Goal: Task Accomplishment & Management: Manage account settings

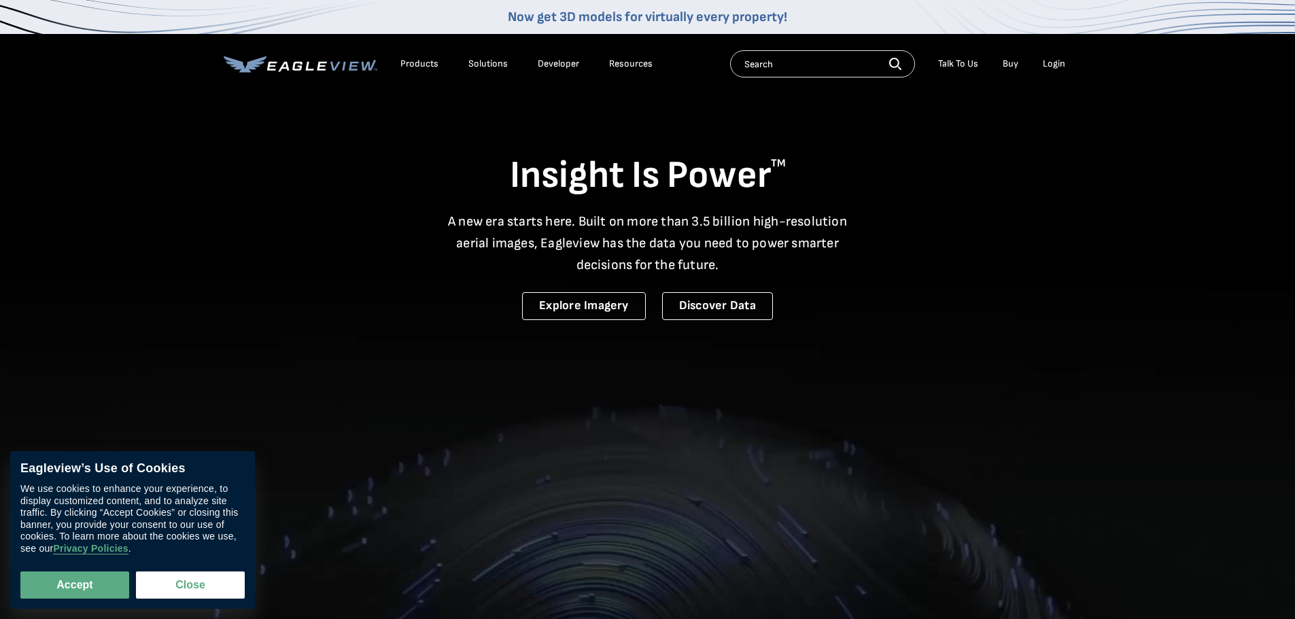
click at [1044, 63] on div "Login" at bounding box center [1053, 64] width 22 height 12
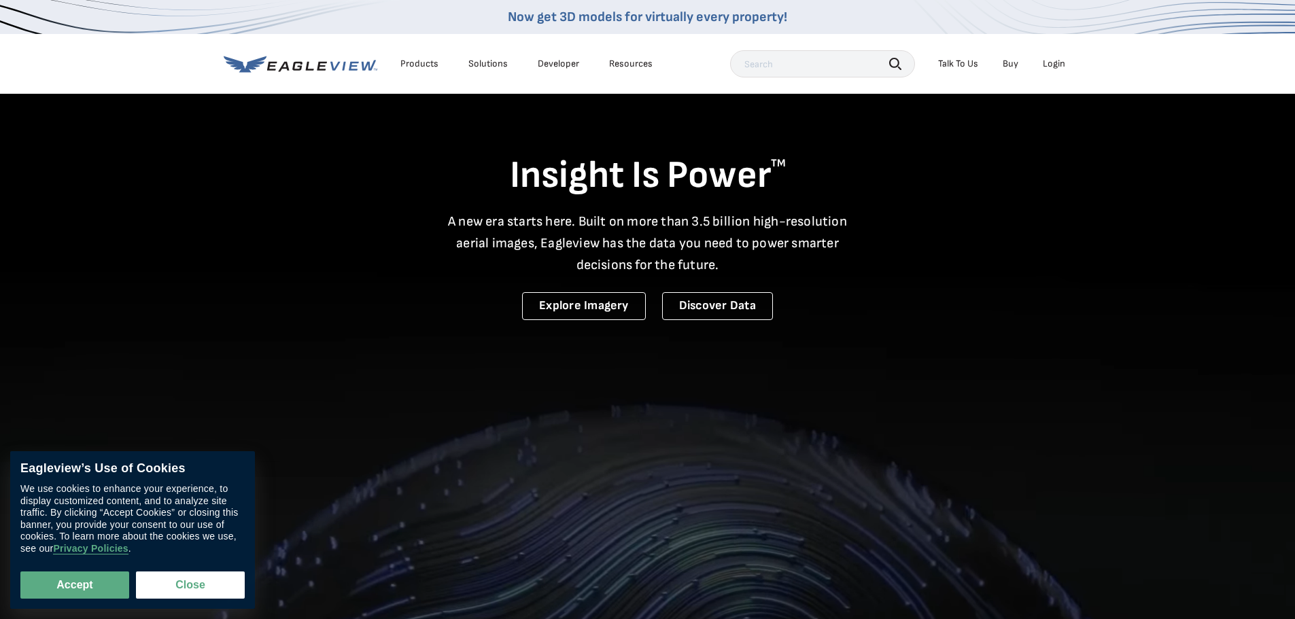
click at [1050, 64] on div "Login" at bounding box center [1053, 64] width 22 height 12
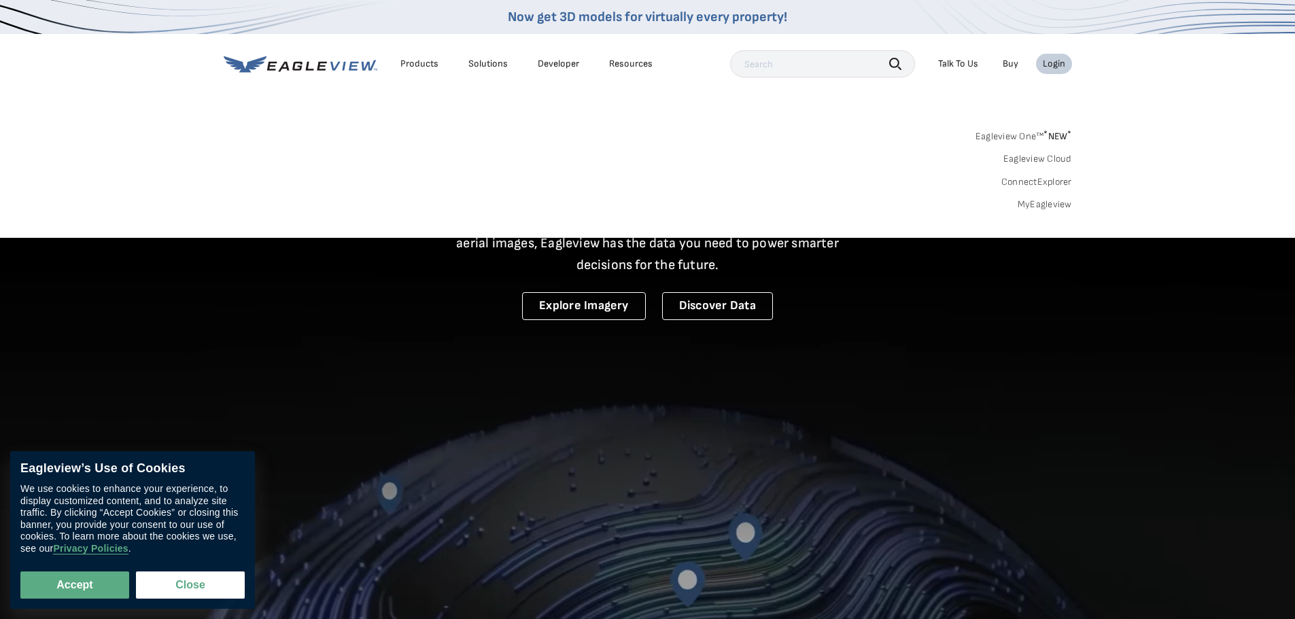
click at [1060, 62] on div "Login" at bounding box center [1053, 64] width 22 height 12
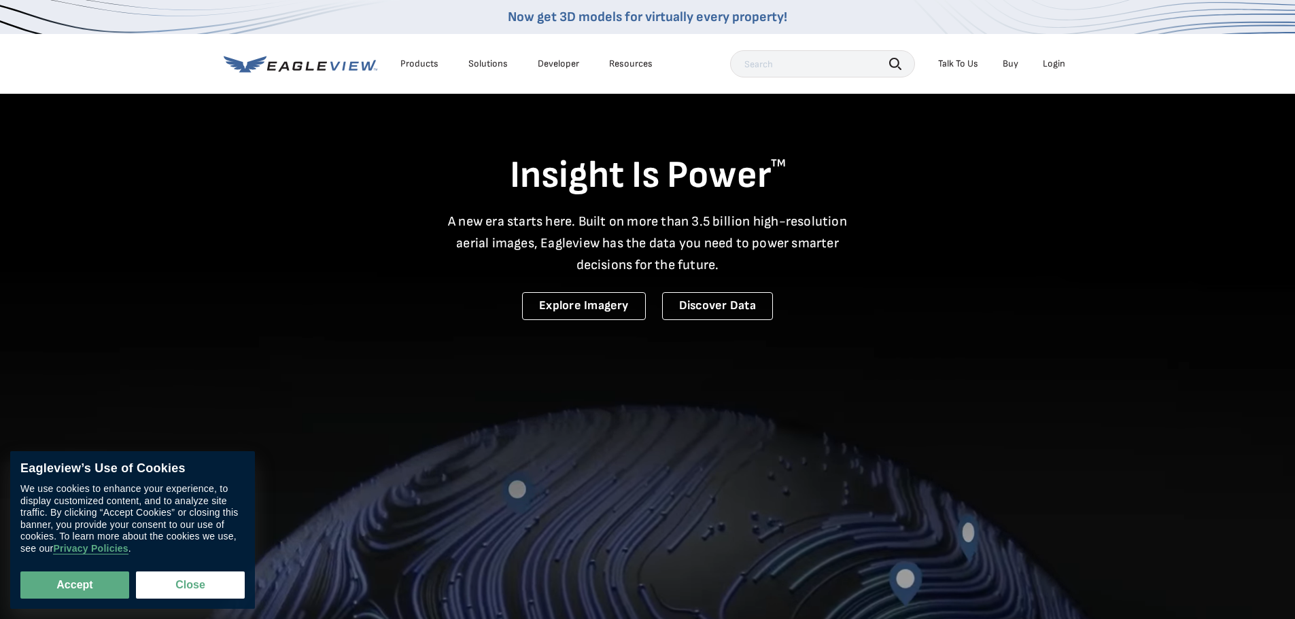
click at [1036, 64] on li "Login" at bounding box center [1054, 64] width 36 height 20
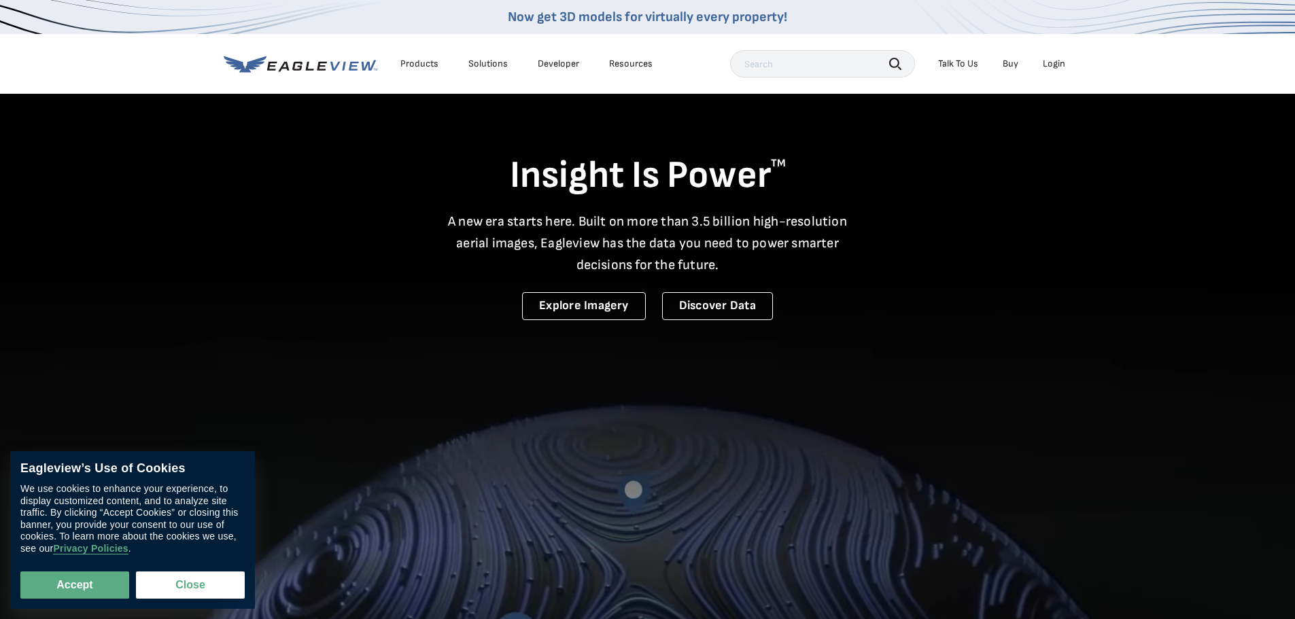
click at [1049, 64] on div "Login" at bounding box center [1053, 64] width 22 height 12
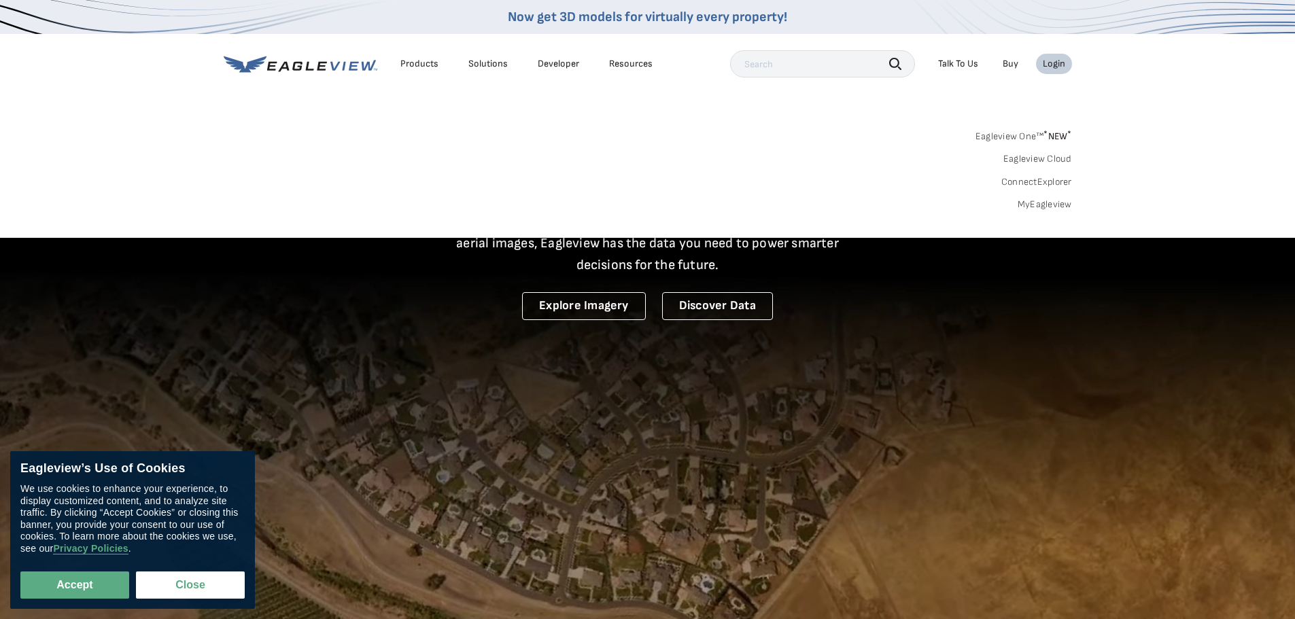
click at [1048, 207] on link "MyEagleview" at bounding box center [1044, 204] width 54 height 12
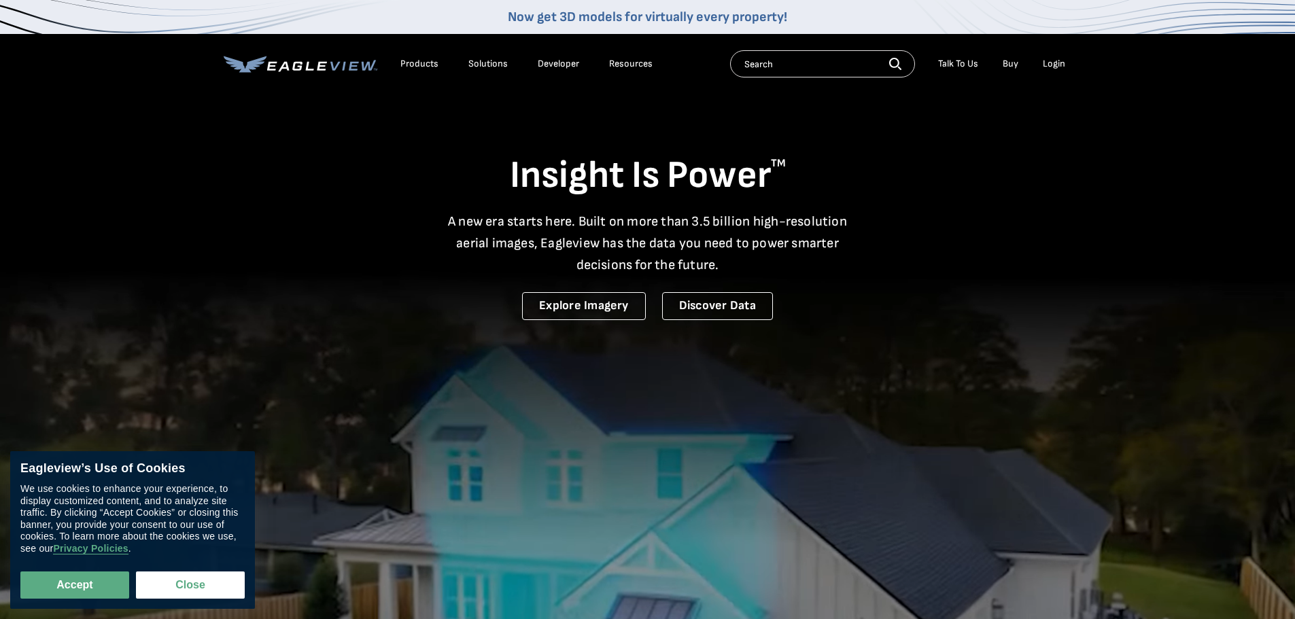
click at [1061, 63] on div "Login" at bounding box center [1053, 64] width 22 height 12
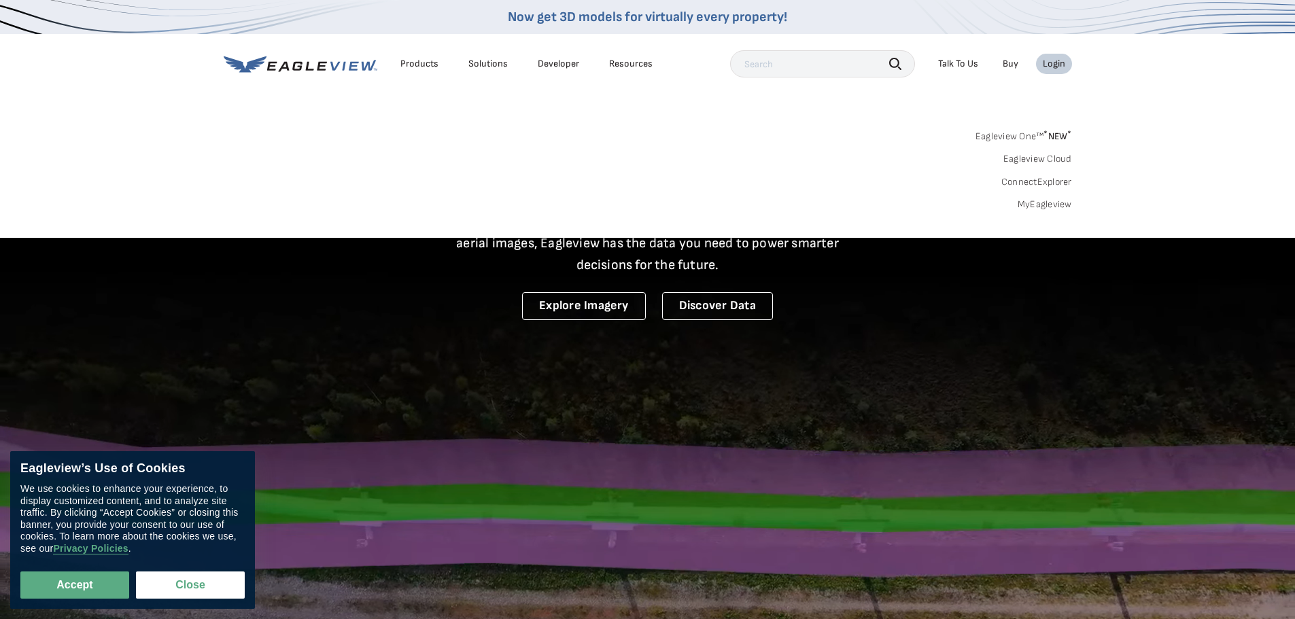
click at [1042, 207] on link "MyEagleview" at bounding box center [1044, 204] width 54 height 12
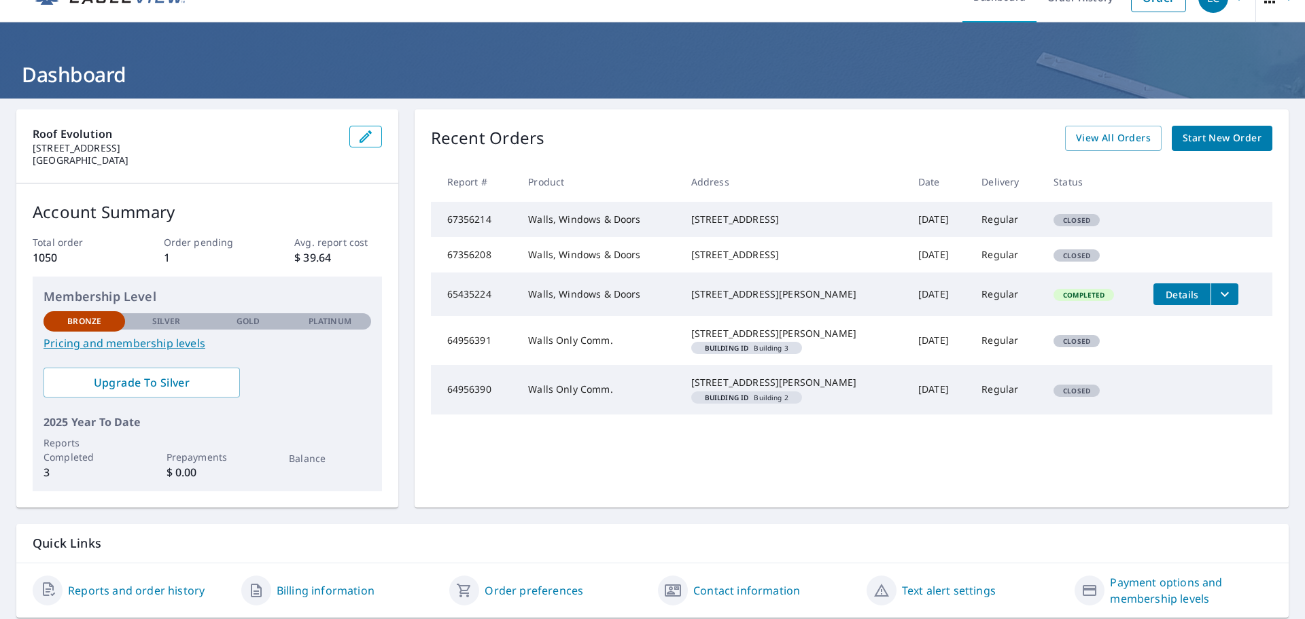
scroll to position [3, 0]
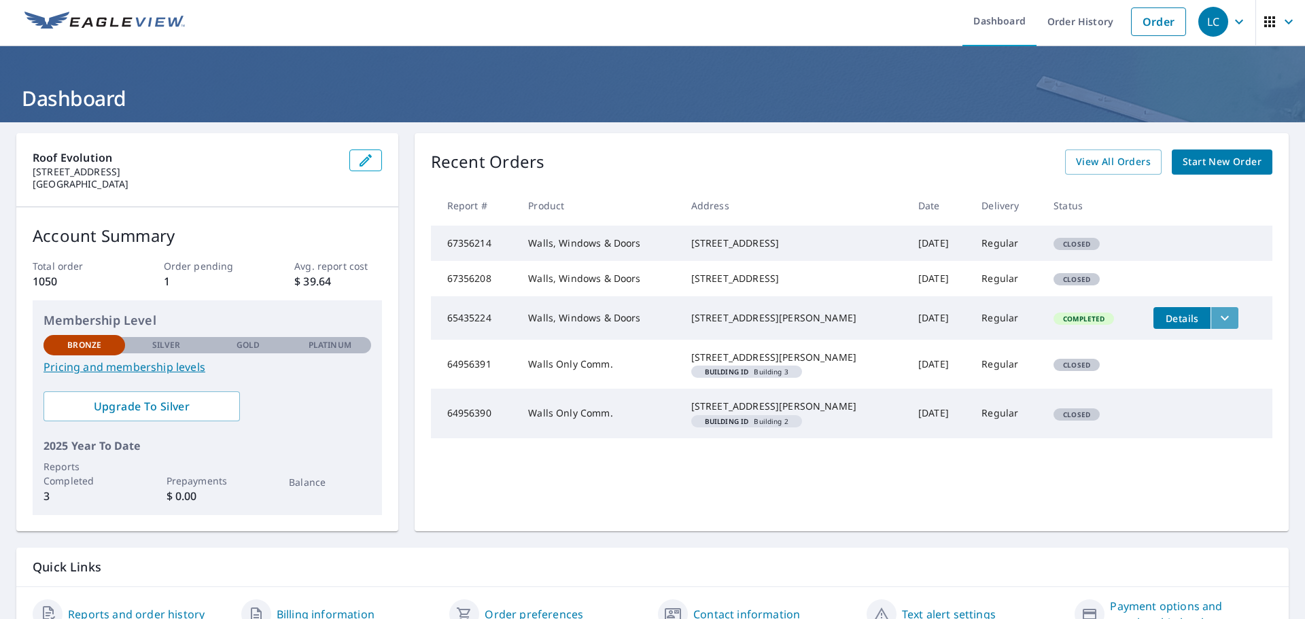
click at [1219, 326] on icon "filesDropdownBtn-65435224" at bounding box center [1224, 318] width 16 height 16
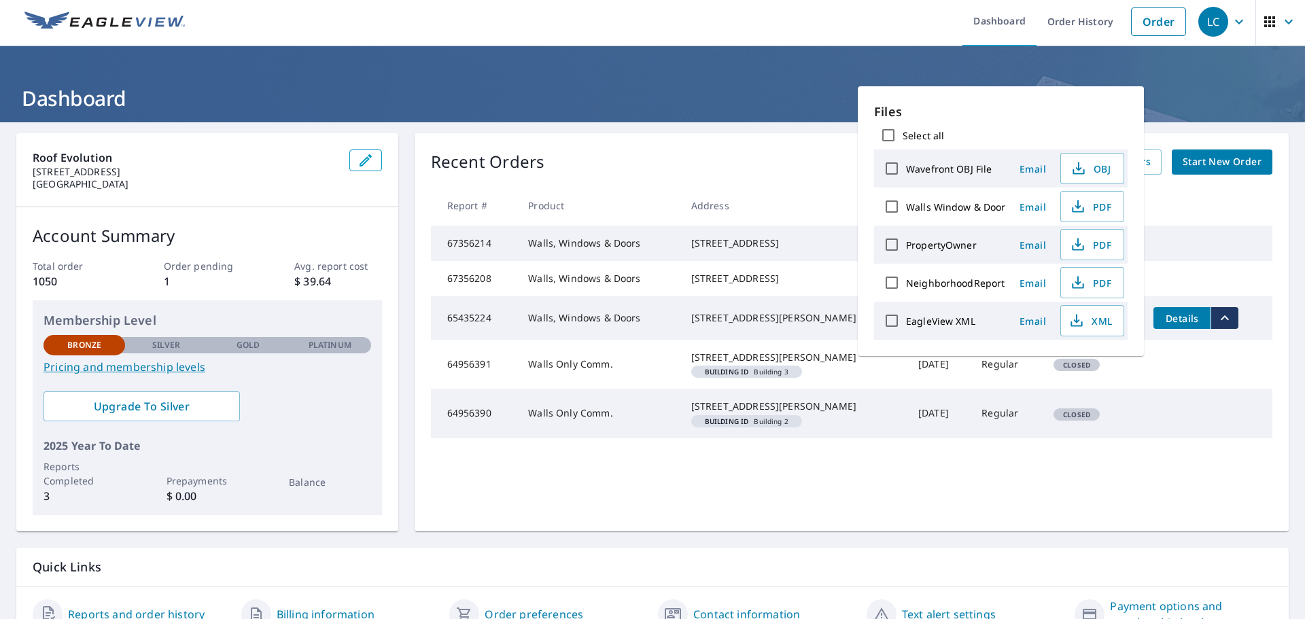
click at [1201, 438] on tr "64956390 Walls Only Comm. 702 South 1st Street Clayton, NM 88415 Building ID Bu…" at bounding box center [851, 413] width 841 height 49
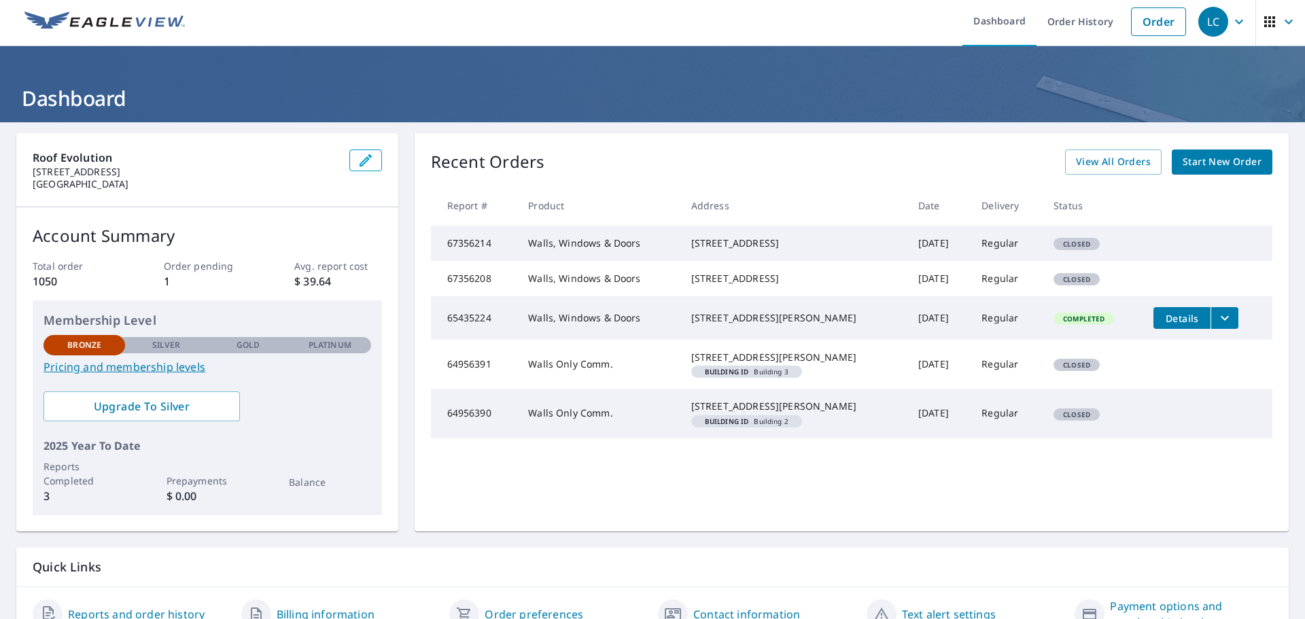
scroll to position [0, 0]
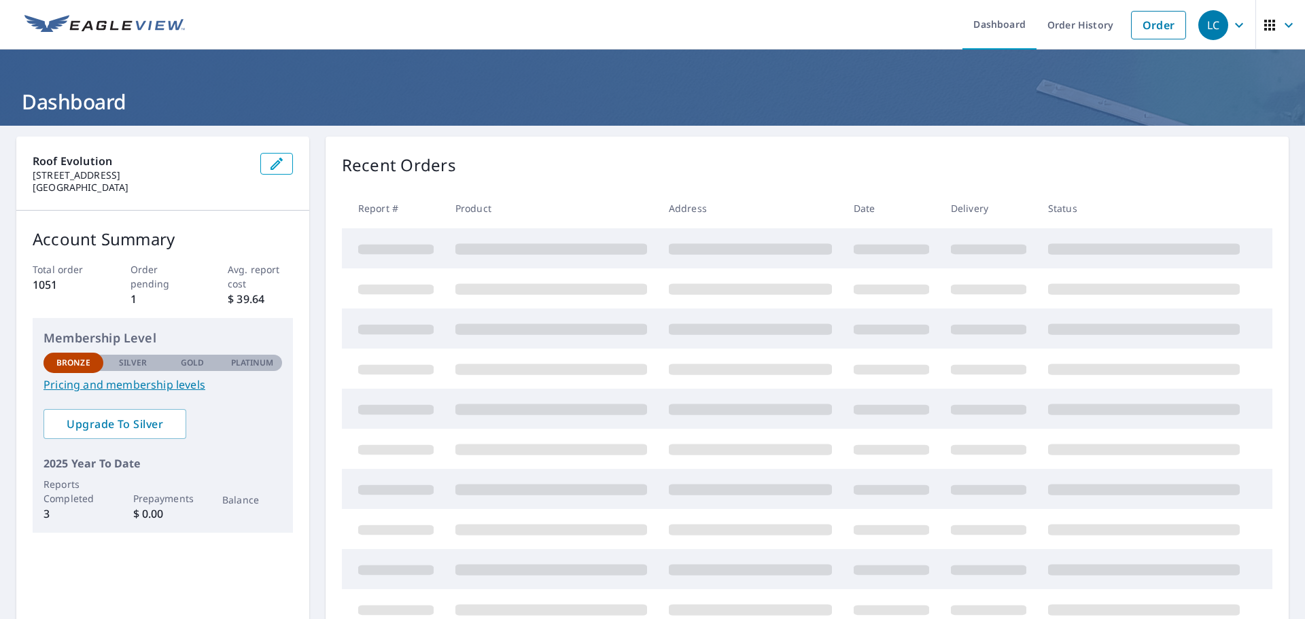
click at [1231, 24] on icon "button" at bounding box center [1239, 25] width 16 height 16
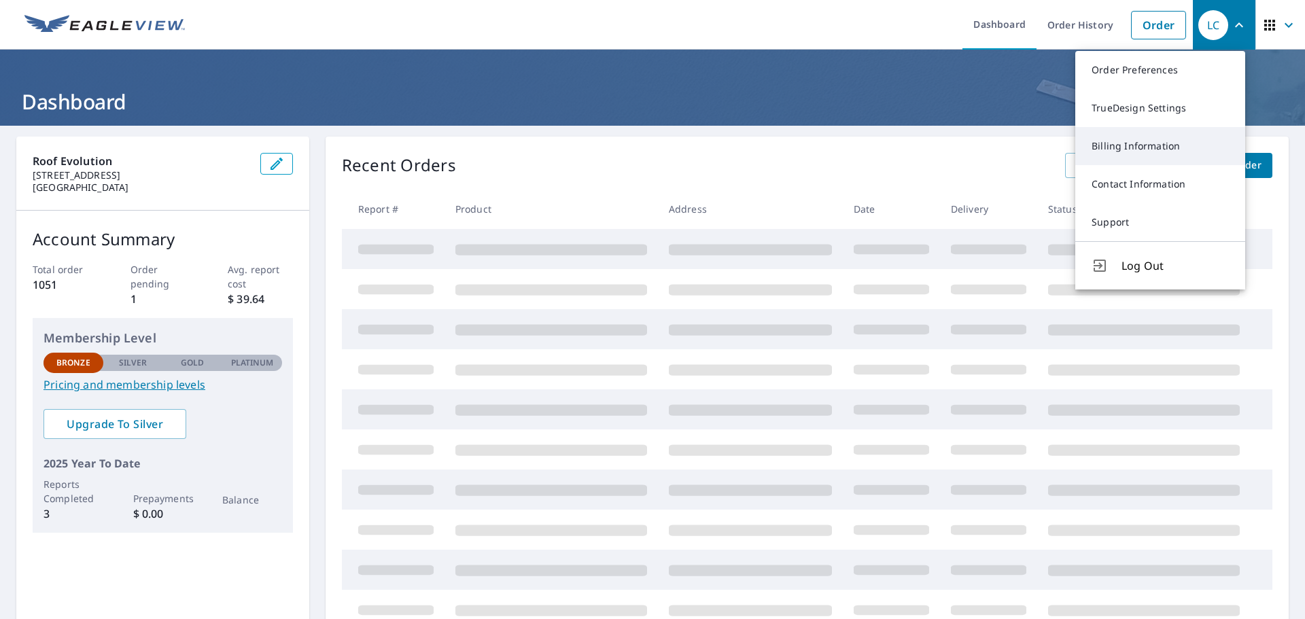
click at [1100, 145] on link "Billing Information" at bounding box center [1160, 146] width 170 height 38
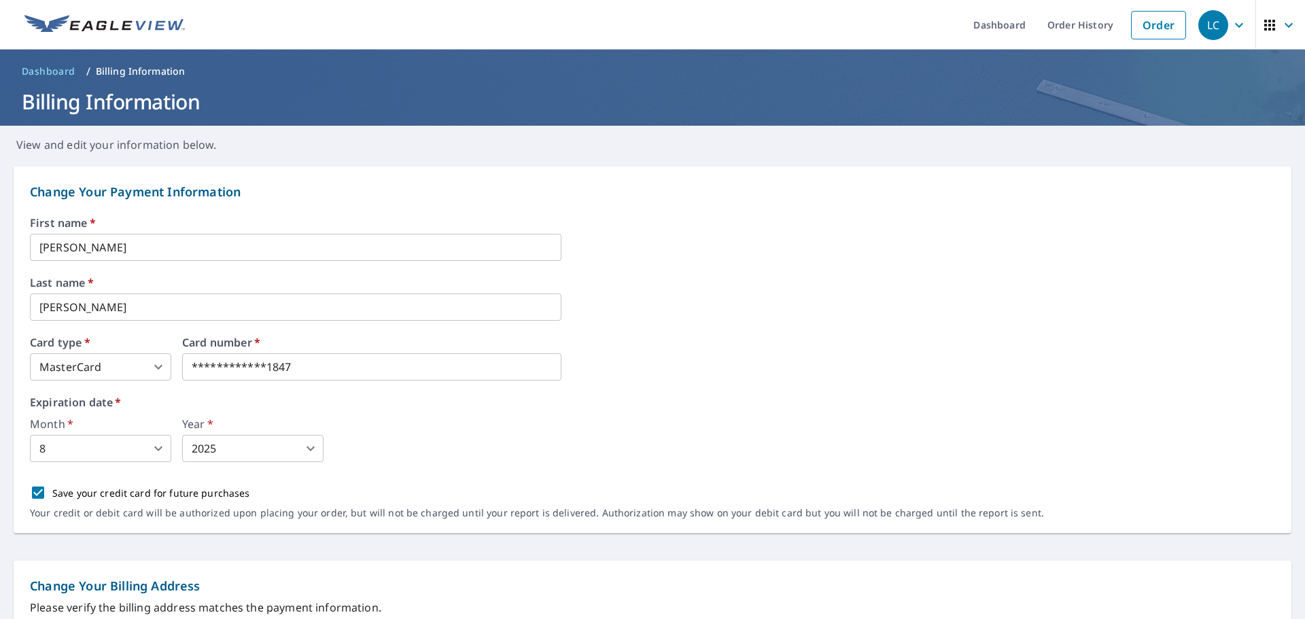
scroll to position [136, 0]
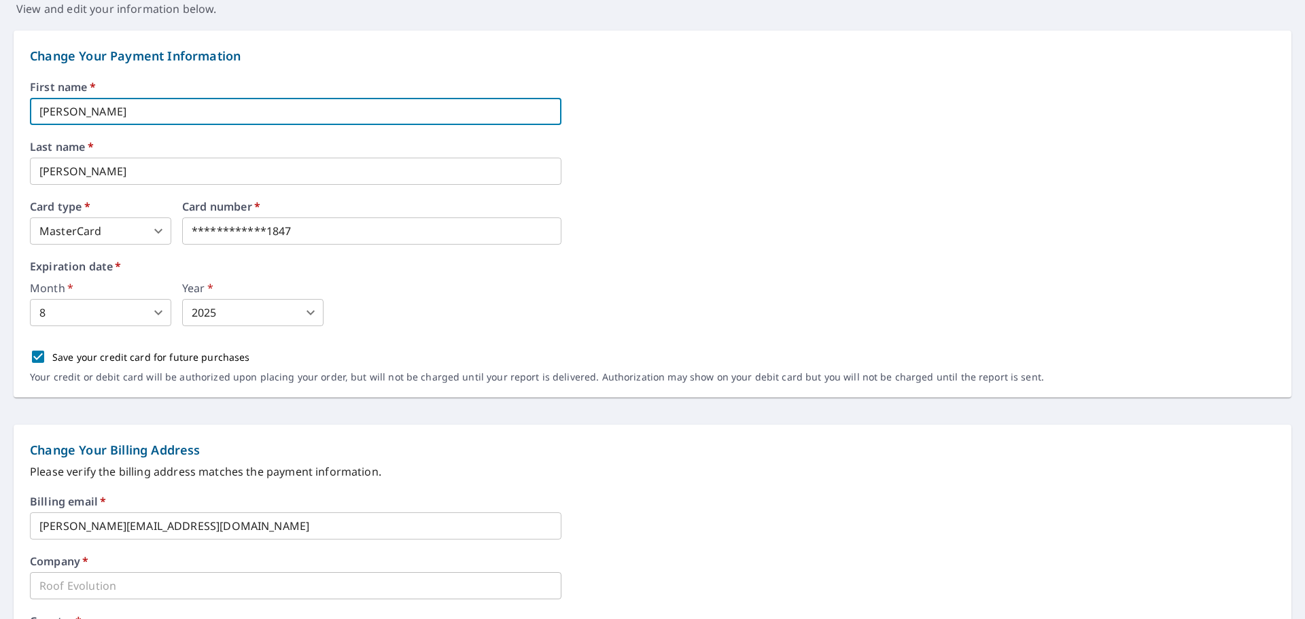
drag, startPoint x: 148, startPoint y: 113, endPoint x: 17, endPoint y: 90, distance: 133.2
click at [17, 90] on div "**********" at bounding box center [653, 214] width 1278 height 367
type input "/"
type input "Luis"
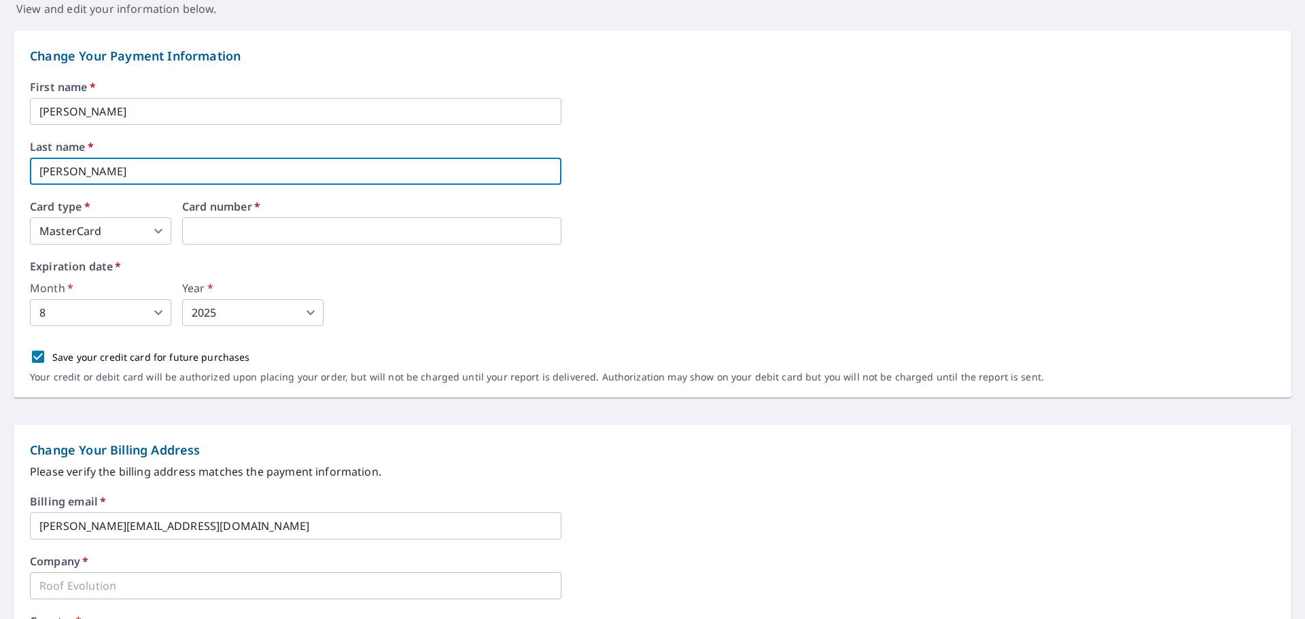
type input "Canales"
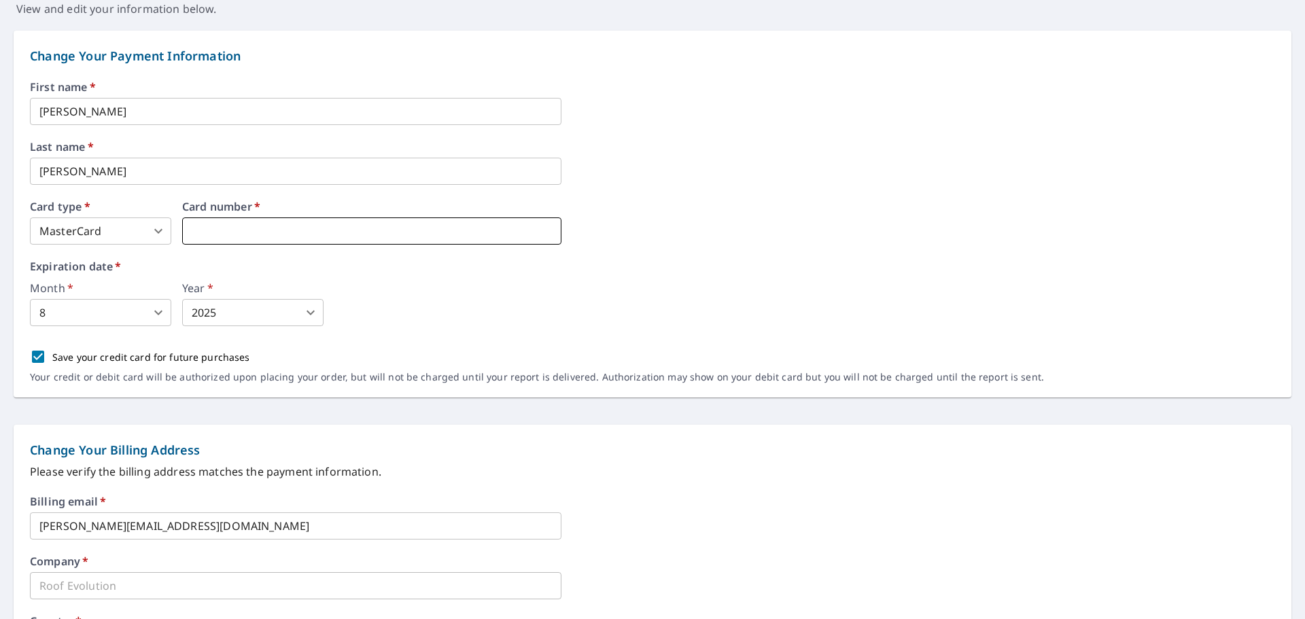
click at [256, 223] on iframe at bounding box center [371, 230] width 379 height 27
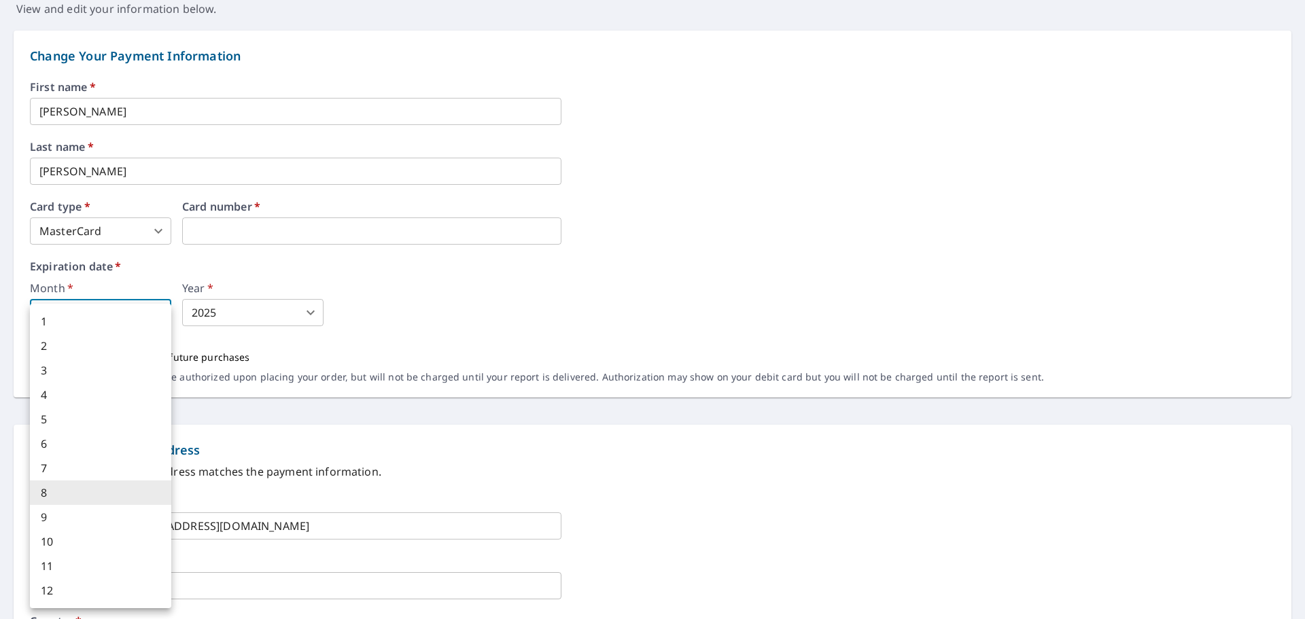
click at [69, 313] on body "LC LC Dashboard Order History Order LC Dashboard / Billing Information Billing …" at bounding box center [652, 309] width 1305 height 619
click at [58, 364] on li "3" at bounding box center [100, 370] width 141 height 24
type input "3"
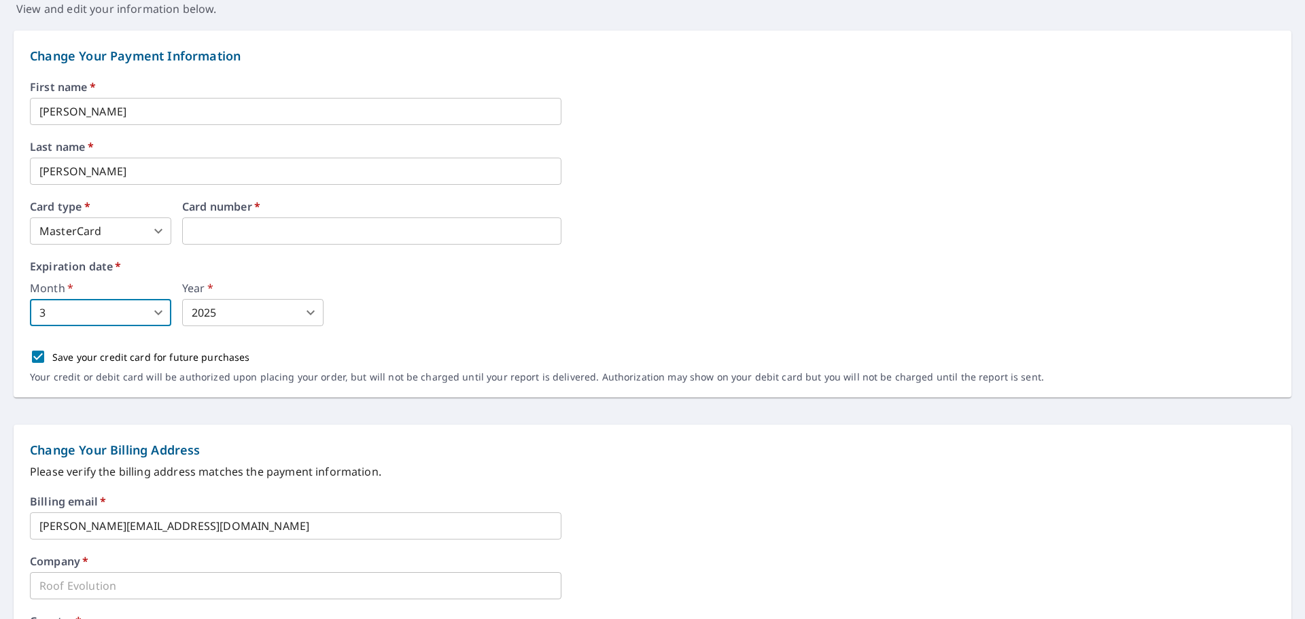
click at [245, 311] on body "LC LC Dashboard Order History Order LC Dashboard / Billing Information Billing …" at bounding box center [652, 309] width 1305 height 619
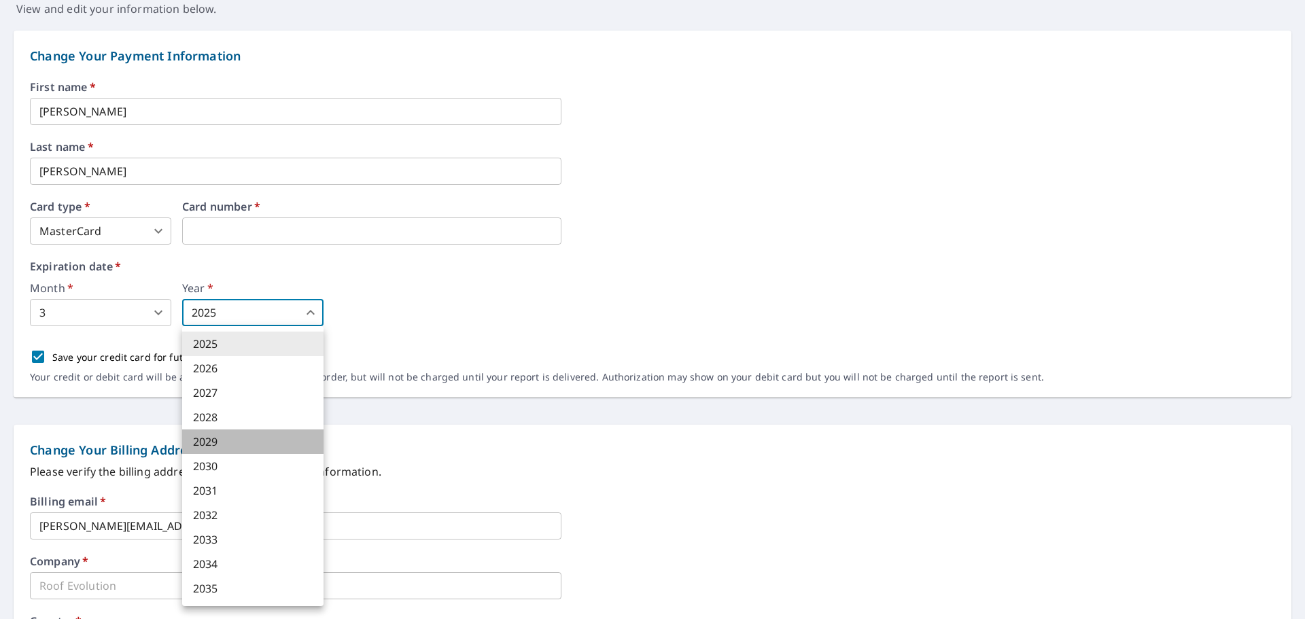
click at [218, 440] on li "2029" at bounding box center [252, 441] width 141 height 24
type input "2029"
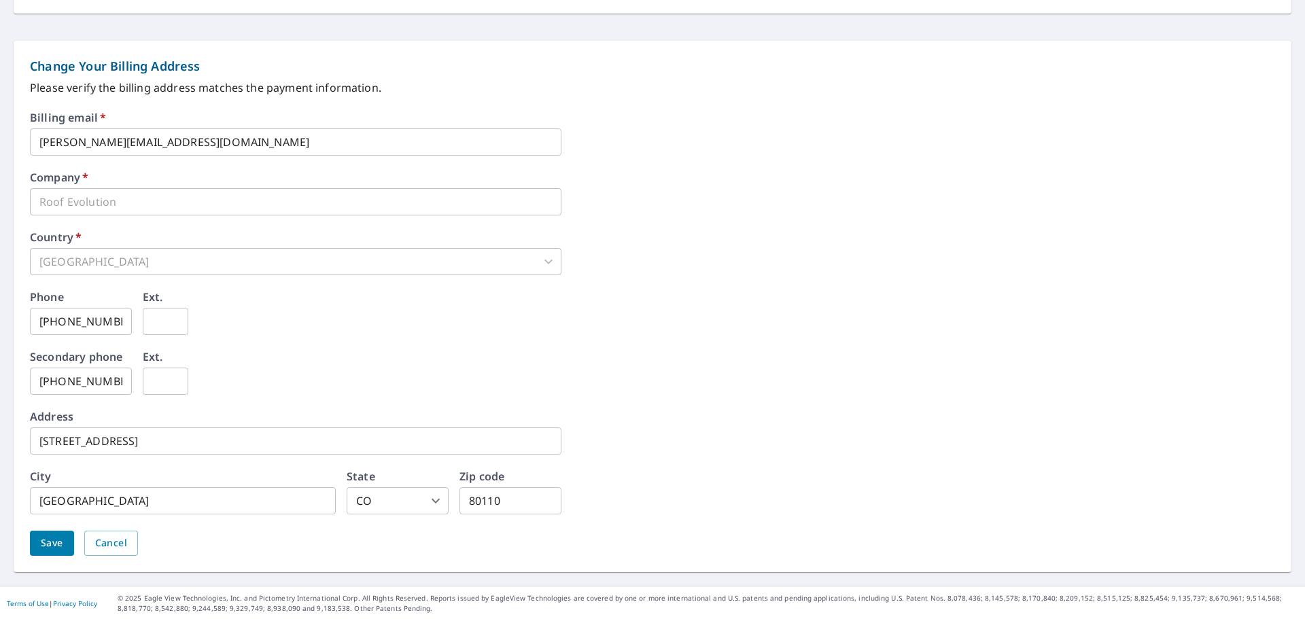
scroll to position [521, 0]
click at [54, 544] on span "Save" at bounding box center [52, 541] width 22 height 17
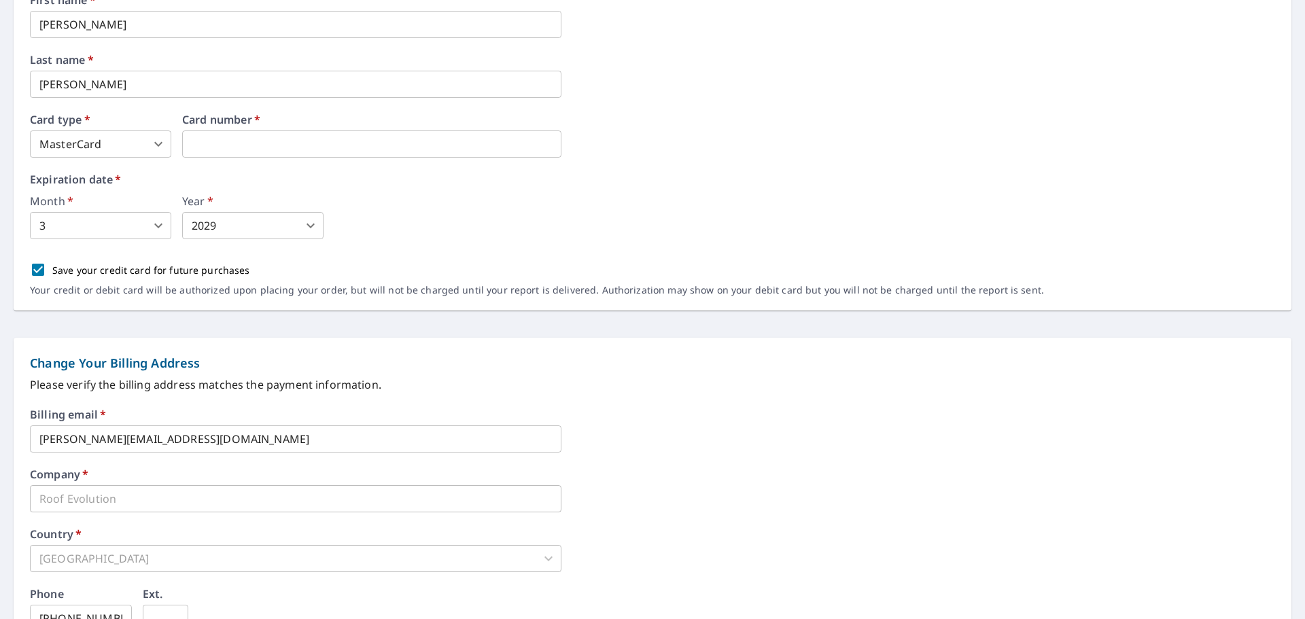
scroll to position [0, 0]
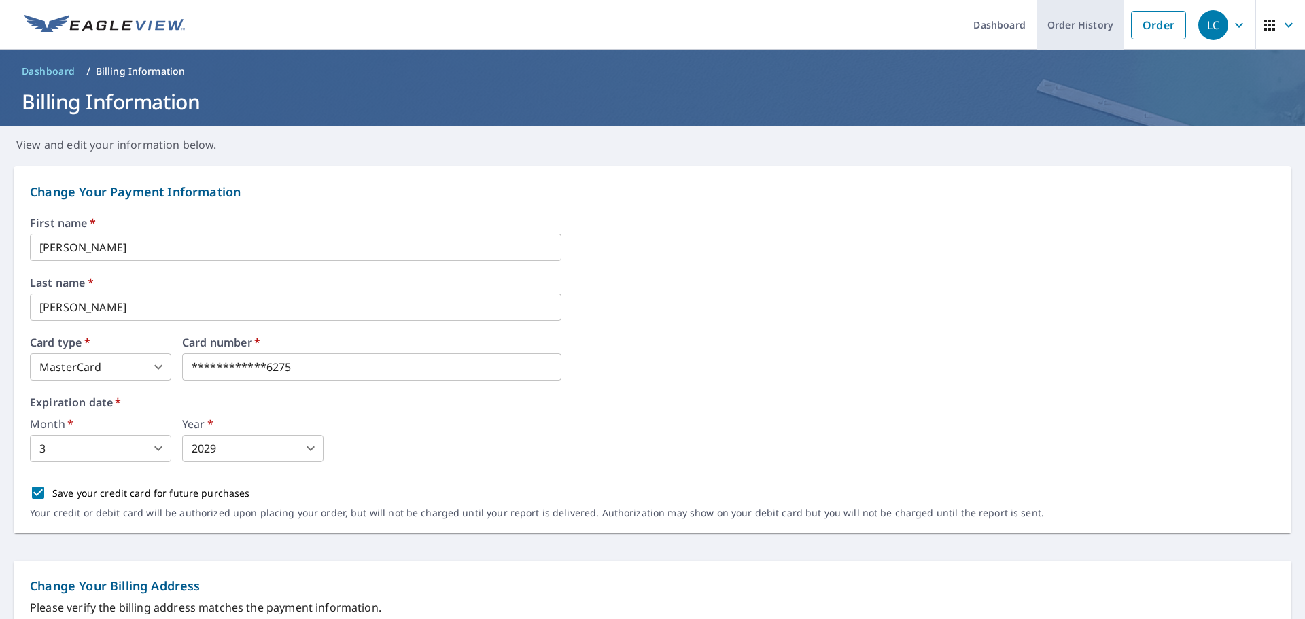
click at [1049, 26] on link "Order History" at bounding box center [1080, 25] width 88 height 50
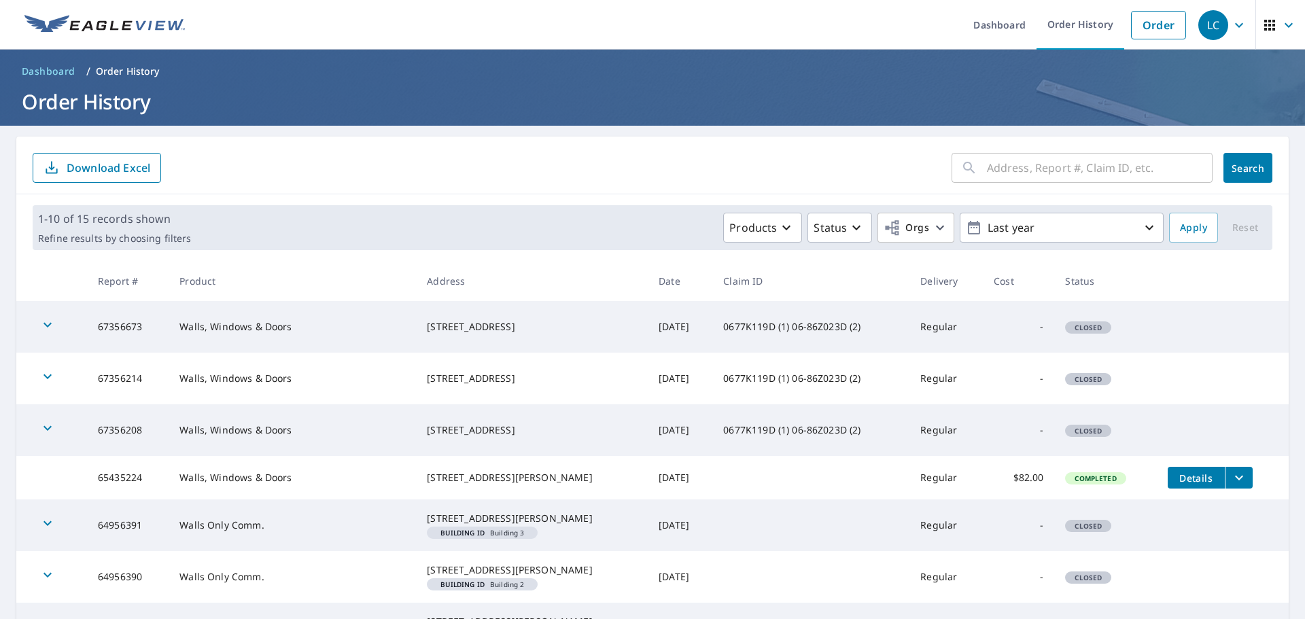
click at [41, 323] on icon "button" at bounding box center [47, 325] width 16 height 16
